Goal: Transaction & Acquisition: Obtain resource

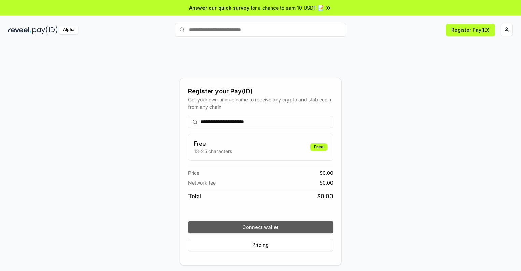
type input "**********"
click at [260, 227] on button "Connect wallet" at bounding box center [260, 227] width 145 height 12
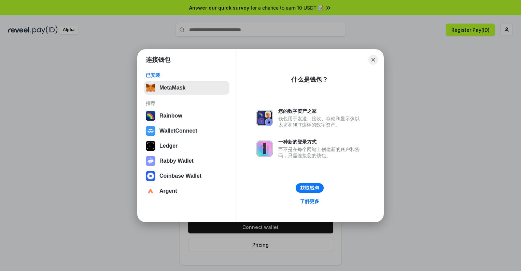
click at [186, 87] on button "MetaMask" at bounding box center [187, 88] width 86 height 14
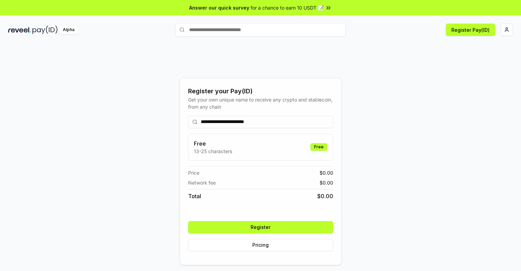
click at [260, 227] on button "Register" at bounding box center [260, 227] width 145 height 12
